Goal: Task Accomplishment & Management: Use online tool/utility

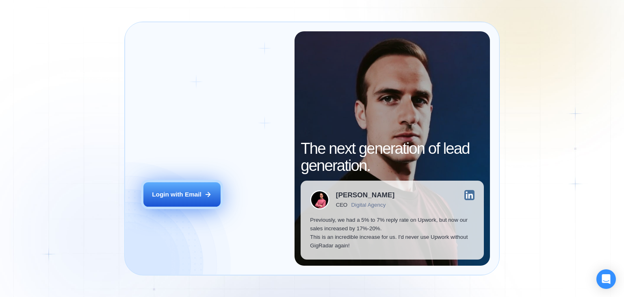
click at [190, 191] on div "Login with Email" at bounding box center [177, 194] width 50 height 9
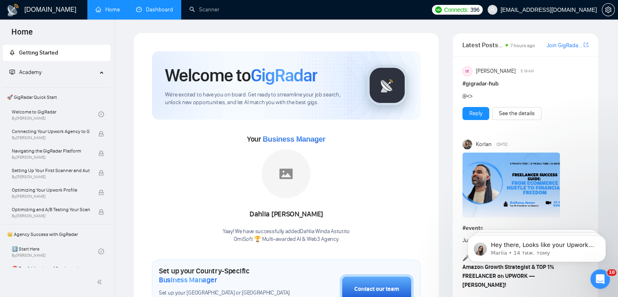
click at [146, 13] on link "Dashboard" at bounding box center [154, 9] width 37 height 7
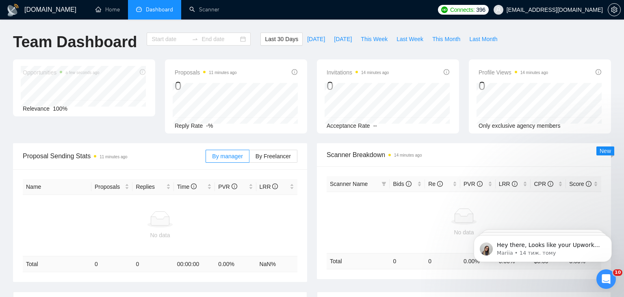
type input "[DATE]"
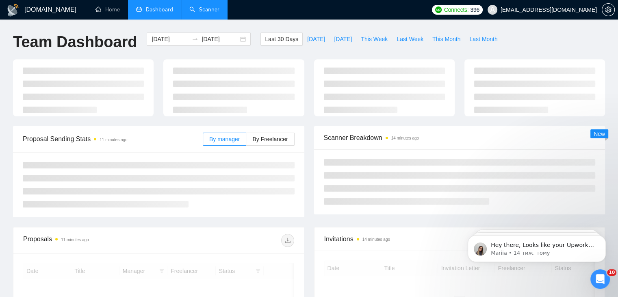
click at [208, 6] on link "Scanner" at bounding box center [204, 9] width 30 height 7
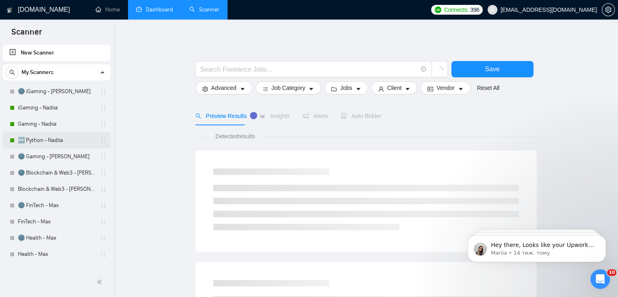
click at [52, 136] on link "🆕 Python - Nadiia" at bounding box center [56, 140] width 77 height 16
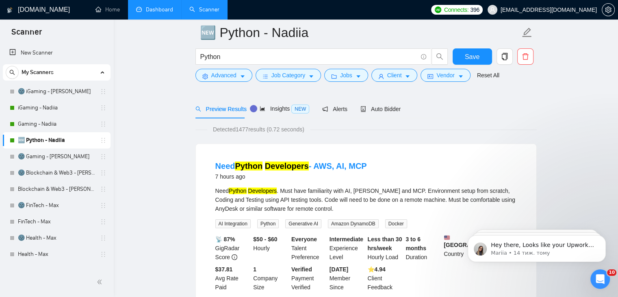
scroll to position [81, 0]
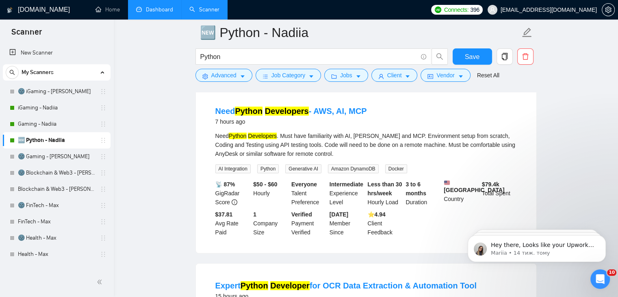
click at [11, 141] on div at bounding box center [12, 140] width 5 height 5
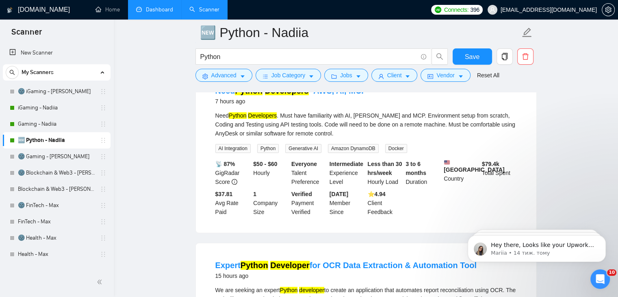
scroll to position [0, 0]
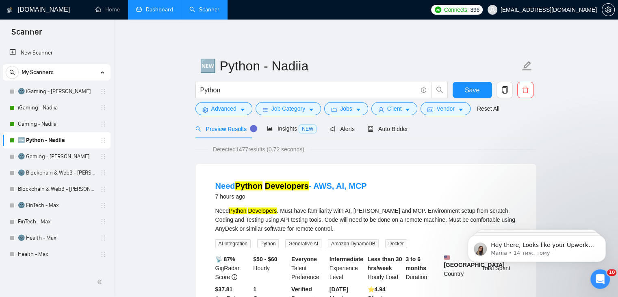
click at [11, 140] on div at bounding box center [12, 140] width 5 height 5
click at [10, 139] on div at bounding box center [12, 140] width 5 height 5
click at [30, 146] on div "Bidding - Auto Bidding Enabled" at bounding box center [58, 143] width 90 height 17
click at [11, 90] on div at bounding box center [12, 91] width 5 height 5
click at [245, 106] on button "Advanced" at bounding box center [224, 108] width 57 height 13
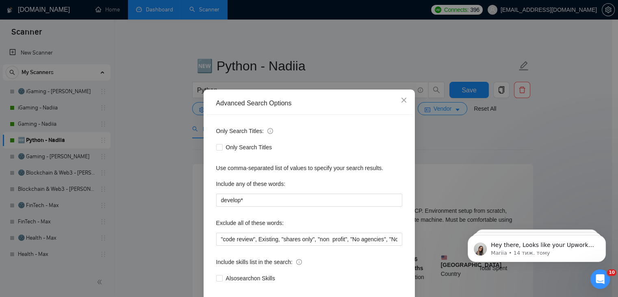
click at [180, 107] on div "Advanced Search Options Only Search Titles: Only Search Titles Use comma-separa…" at bounding box center [309, 148] width 618 height 297
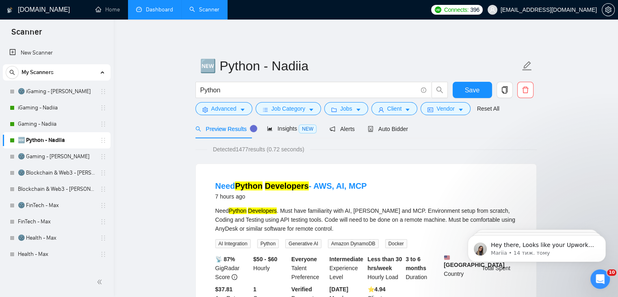
drag, startPoint x: 17, startPoint y: 140, endPoint x: 167, endPoint y: 68, distance: 166.9
click at [378, 130] on span "Auto Bidder" at bounding box center [388, 129] width 40 height 7
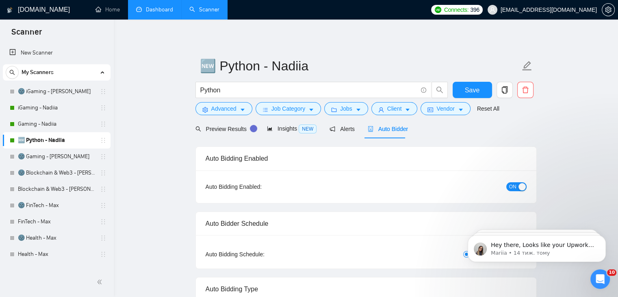
checkbox input "true"
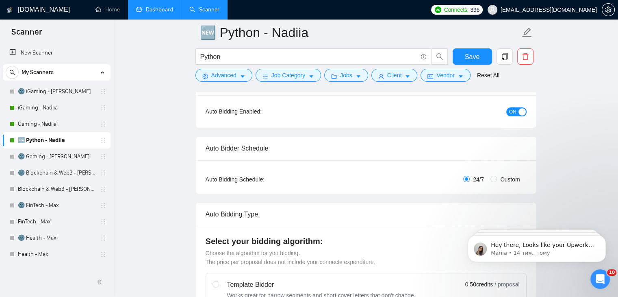
click at [513, 103] on div "Auto Bidding Enabled: ON" at bounding box center [366, 111] width 341 height 33
click at [511, 115] on span "ON" at bounding box center [512, 111] width 7 height 9
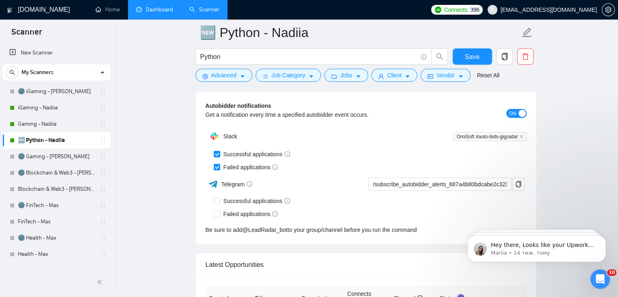
scroll to position [1870, 0]
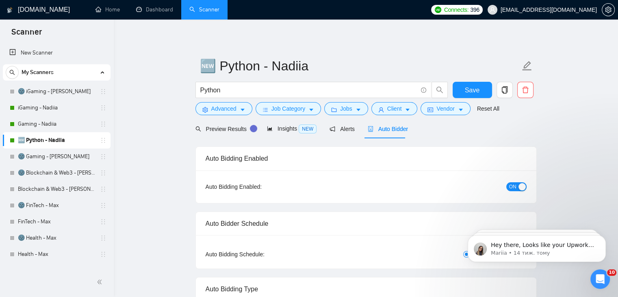
click at [519, 186] on div "button" at bounding box center [522, 186] width 7 height 7
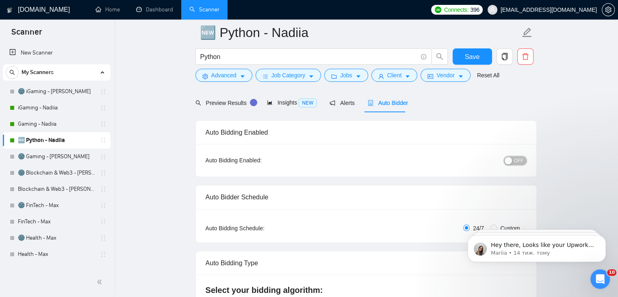
scroll to position [41, 0]
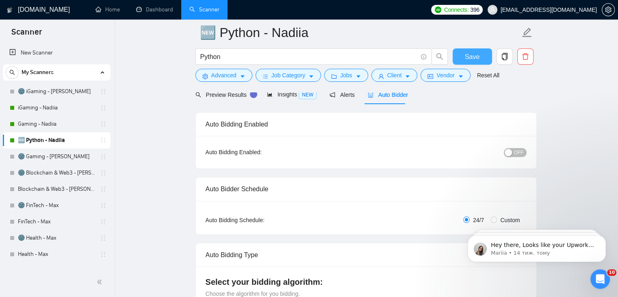
click at [473, 52] on span "Save" at bounding box center [472, 57] width 15 height 10
checkbox input "true"
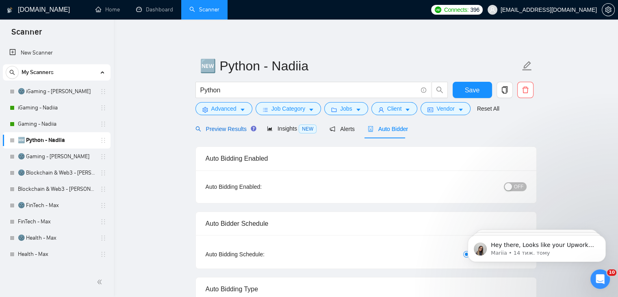
click at [221, 130] on span "Preview Results" at bounding box center [225, 129] width 59 height 7
